Goal: Information Seeking & Learning: Learn about a topic

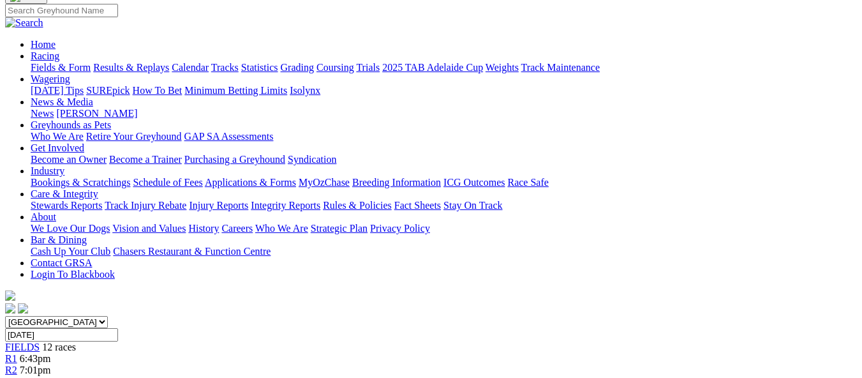
scroll to position [64, 0]
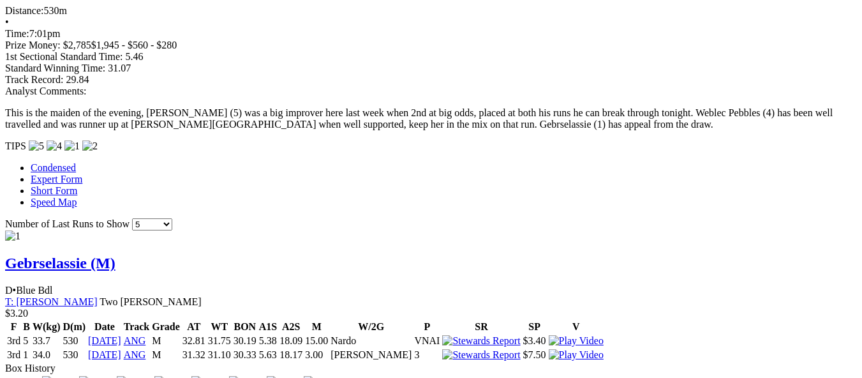
scroll to position [1148, 0]
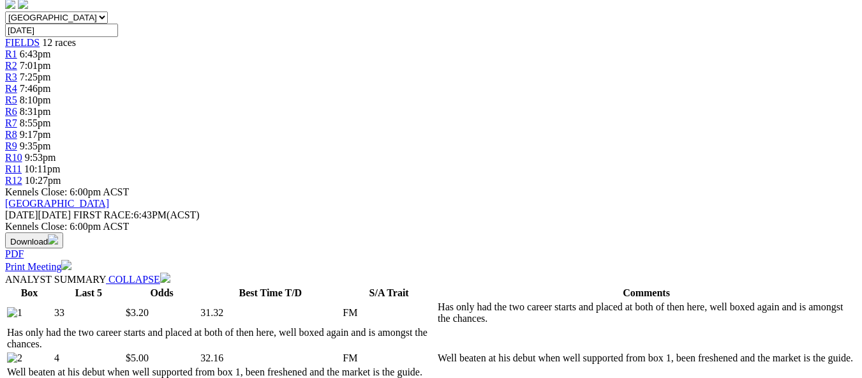
scroll to position [383, 0]
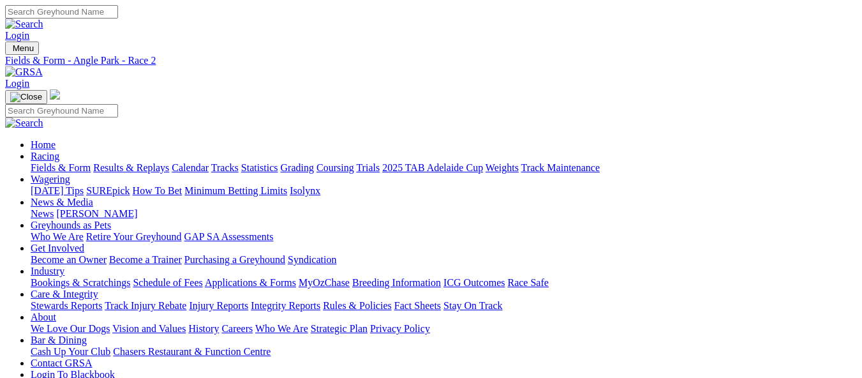
click at [43, 162] on link "Fields & Form" at bounding box center [61, 167] width 60 height 11
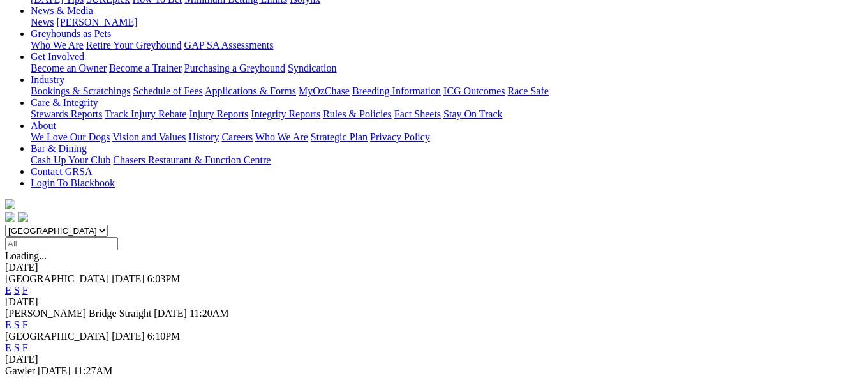
scroll to position [255, 0]
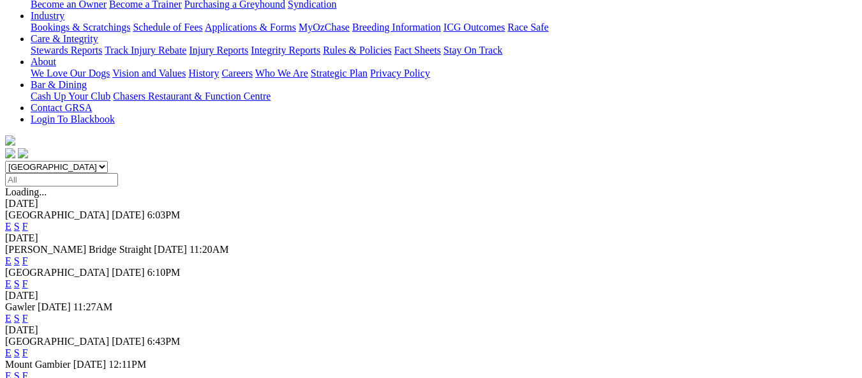
click at [28, 347] on link "F" at bounding box center [25, 352] width 6 height 11
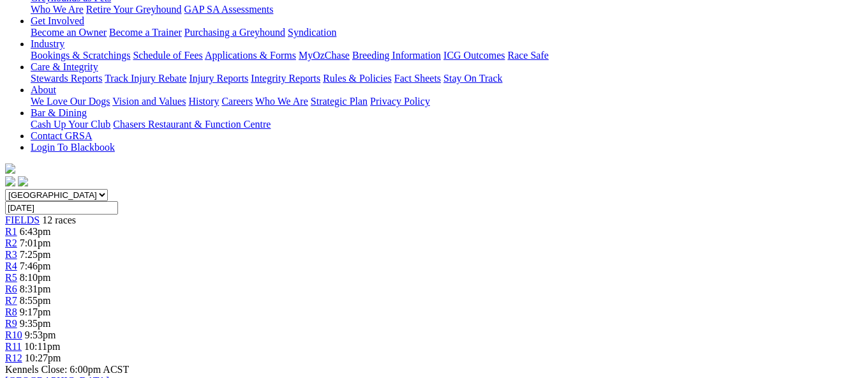
scroll to position [128, 0]
